Goal: Go to known website: Access a specific website the user already knows

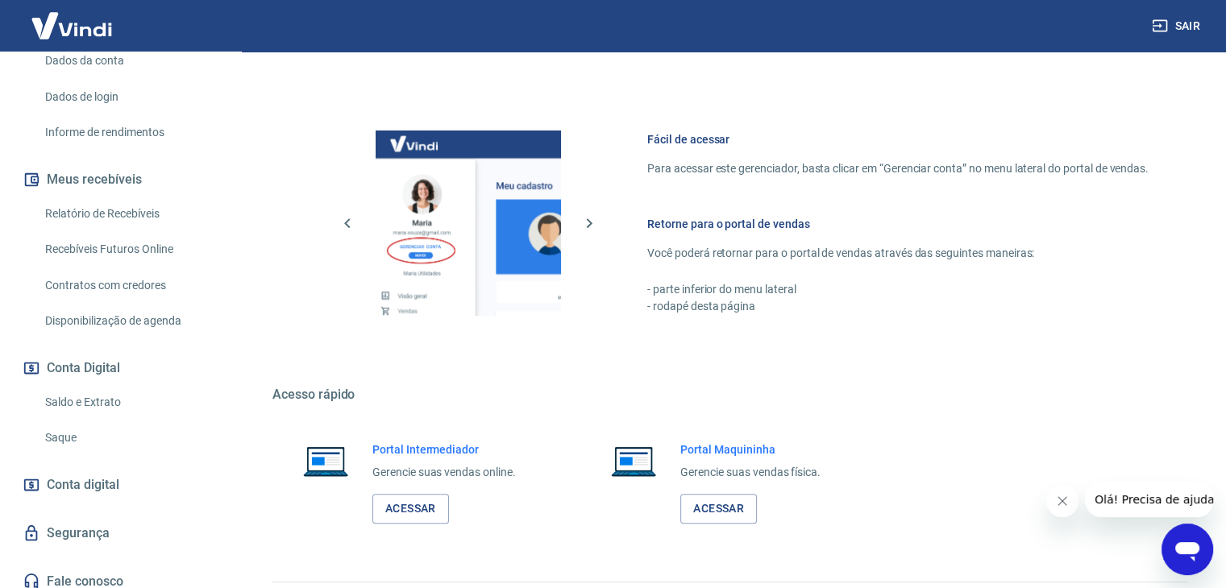
scroll to position [683, 0]
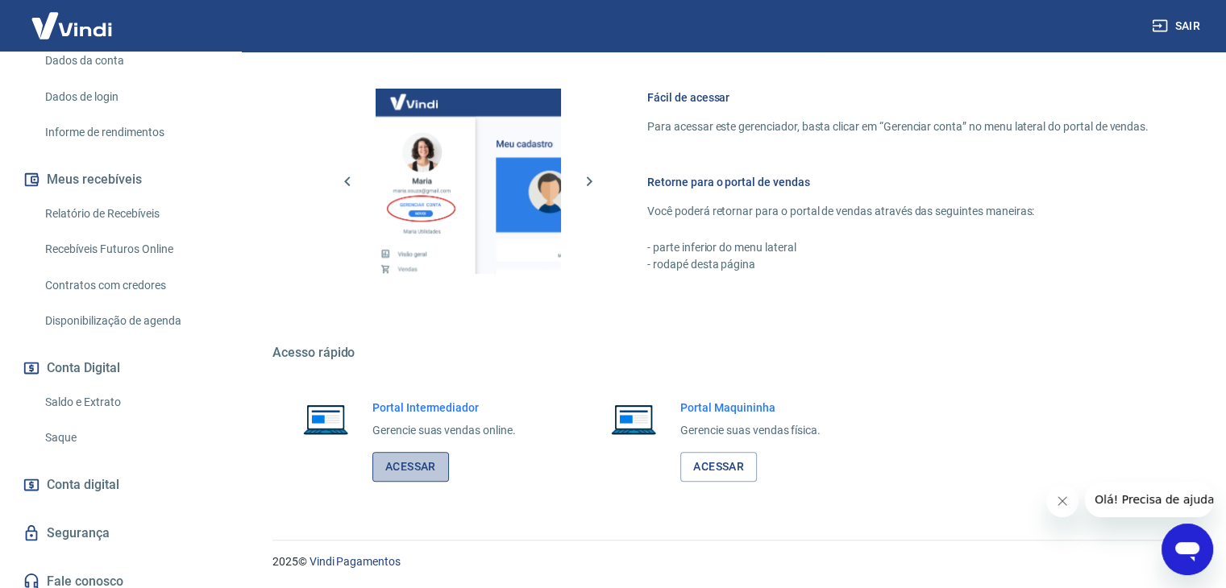
click at [420, 459] on link "Acessar" at bounding box center [410, 467] width 77 height 30
